Goal: Task Accomplishment & Management: Complete application form

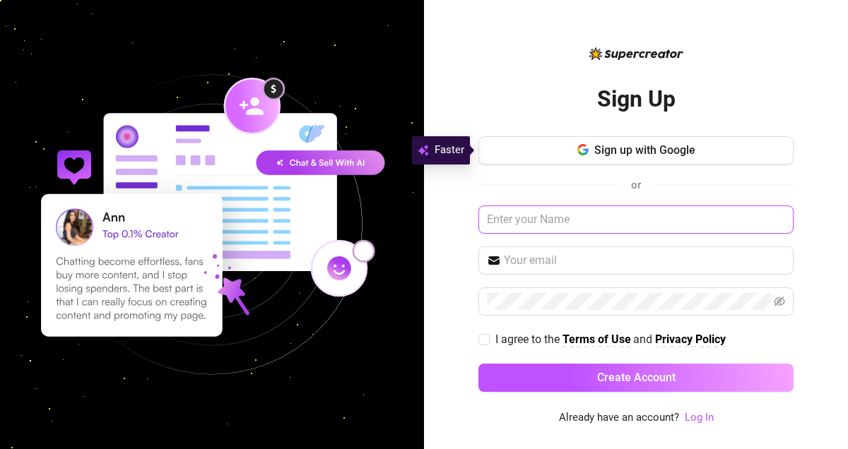
click at [571, 226] on input "text" at bounding box center [635, 220] width 315 height 28
type input "austinederick406@gmail.c"
click at [571, 226] on input "text" at bounding box center [635, 220] width 315 height 28
type input "austinederick406@gmail.com"
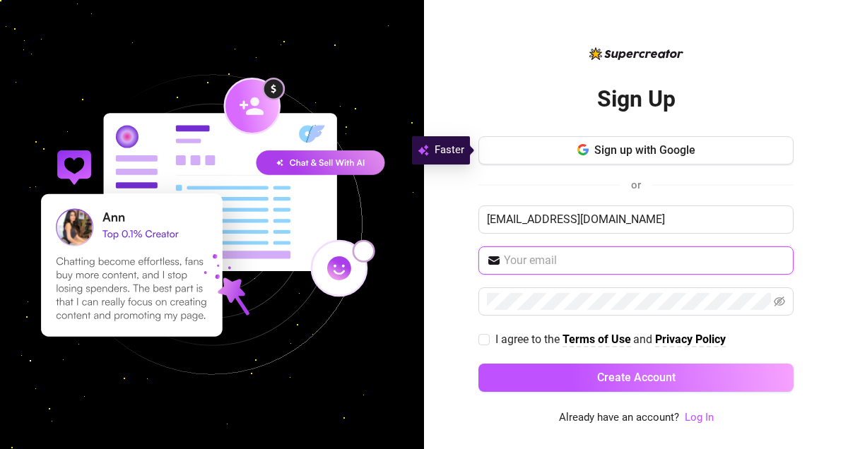
click at [581, 262] on input "text" at bounding box center [644, 260] width 281 height 17
click at [447, 360] on div "Sign Up Sign up with Google or austinederick406@gmail.com I agree to the Terms …" at bounding box center [636, 224] width 424 height 449
click at [709, 418] on link "Log In" at bounding box center [699, 417] width 29 height 13
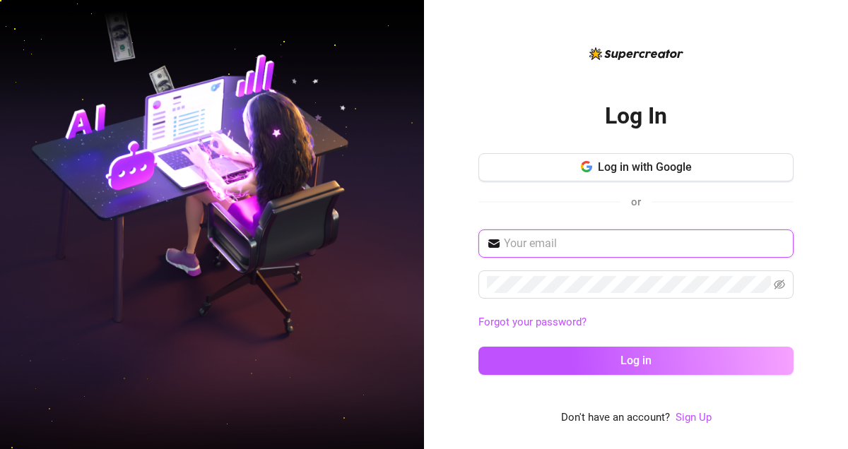
click at [665, 242] on input "text" at bounding box center [644, 243] width 281 height 17
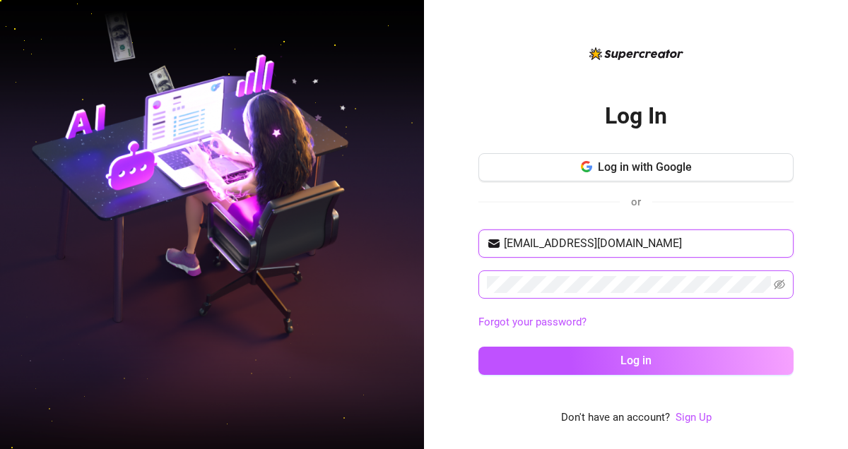
type input "austinederick406@gmail.com"
click at [785, 281] on span at bounding box center [635, 285] width 315 height 28
click at [781, 283] on icon "eye-invisible" at bounding box center [780, 284] width 3 height 3
click at [783, 282] on icon "eye" at bounding box center [779, 284] width 11 height 11
click at [478, 347] on button "Log in" at bounding box center [635, 361] width 315 height 28
